Goal: Find contact information: Find contact information

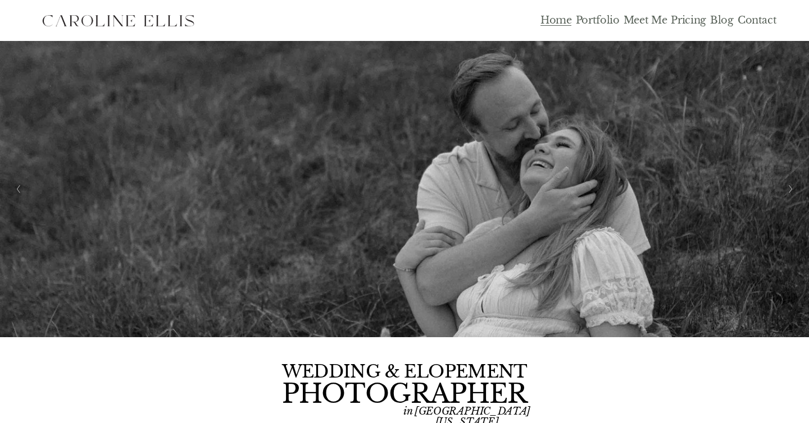
click at [684, 18] on link "Pricing" at bounding box center [688, 20] width 35 height 13
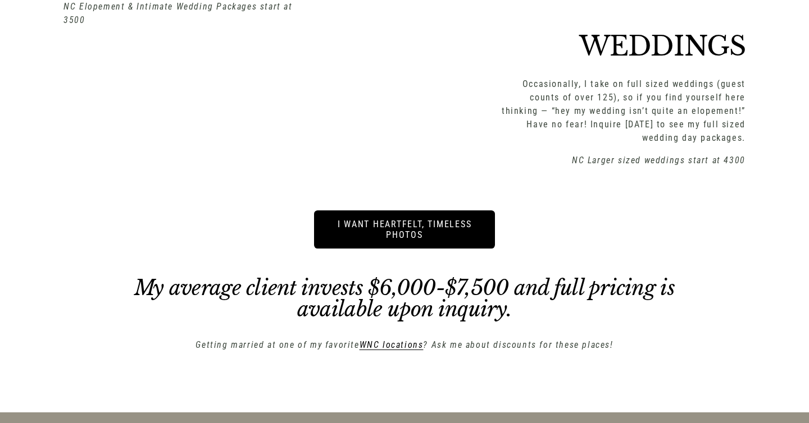
scroll to position [1575, 0]
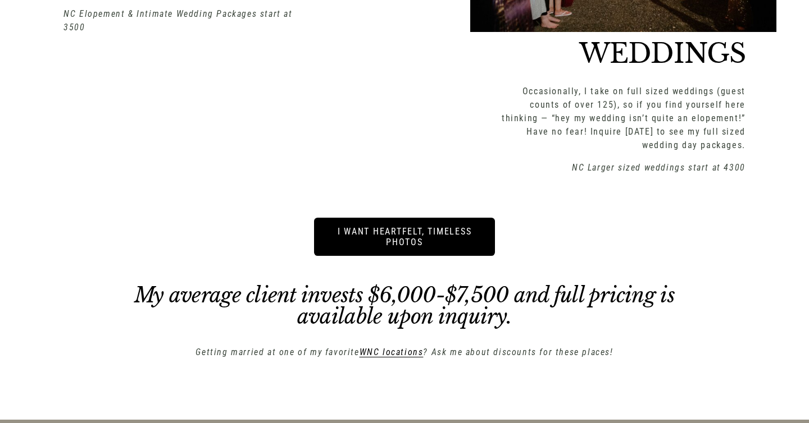
click at [396, 224] on link "i want heartfelt, timeless photos" at bounding box center [404, 237] width 181 height 38
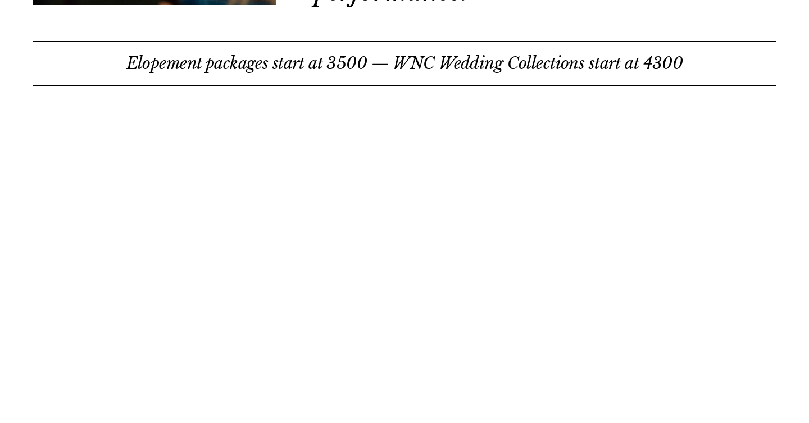
scroll to position [498, 0]
